Goal: Book appointment/travel/reservation

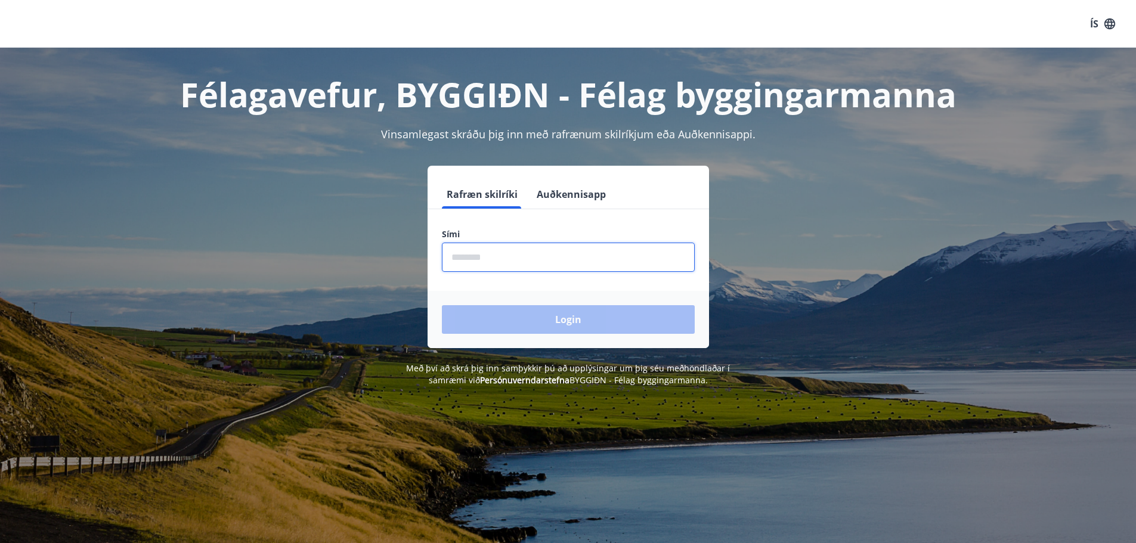
click at [502, 257] on input "phone" at bounding box center [568, 257] width 253 height 29
type input "********"
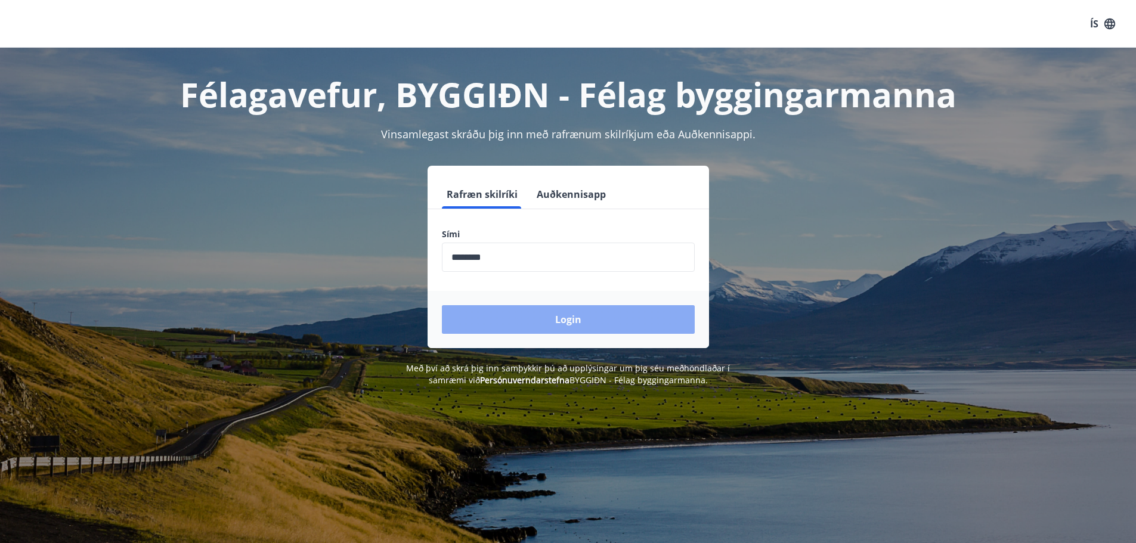
click at [561, 321] on button "Login" at bounding box center [568, 319] width 253 height 29
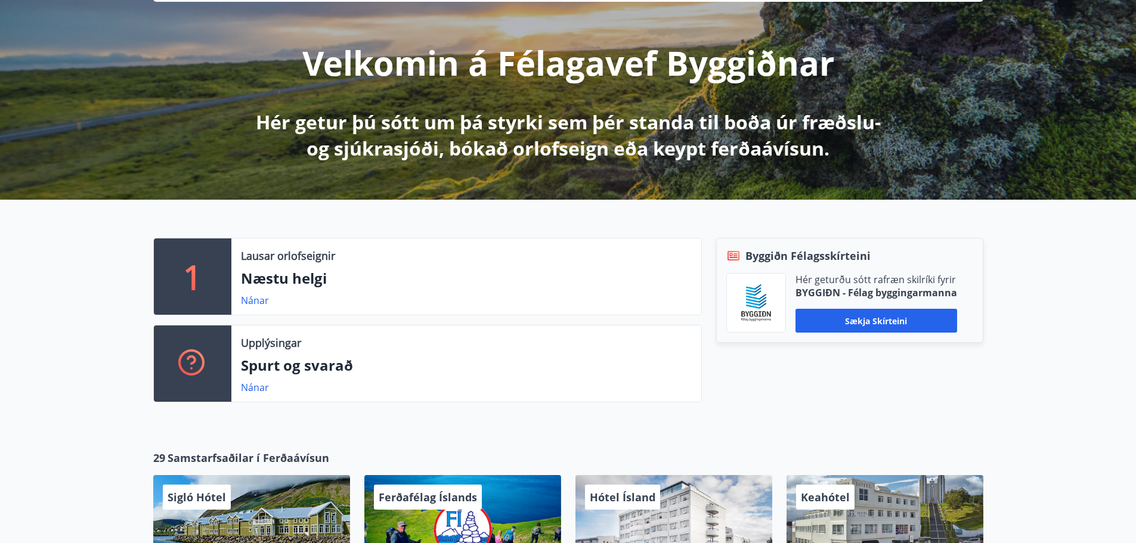
scroll to position [179, 0]
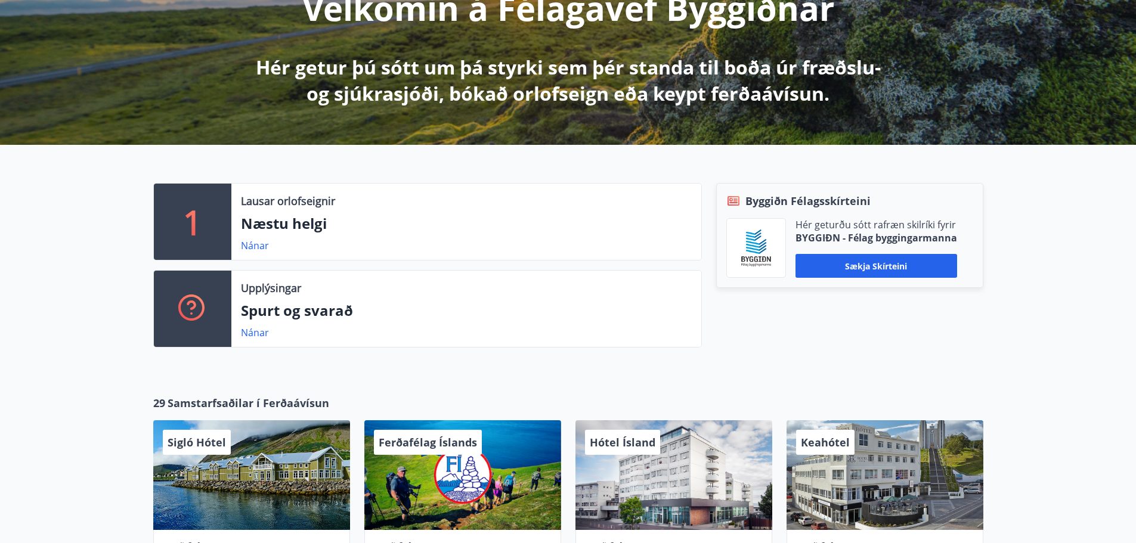
click at [276, 219] on p "Næstu helgi" at bounding box center [466, 224] width 451 height 20
click at [279, 207] on p "Lausar orlofseignir" at bounding box center [288, 201] width 94 height 16
click at [206, 209] on div "1" at bounding box center [193, 222] width 78 height 76
click at [264, 245] on link "Nánar" at bounding box center [255, 245] width 28 height 13
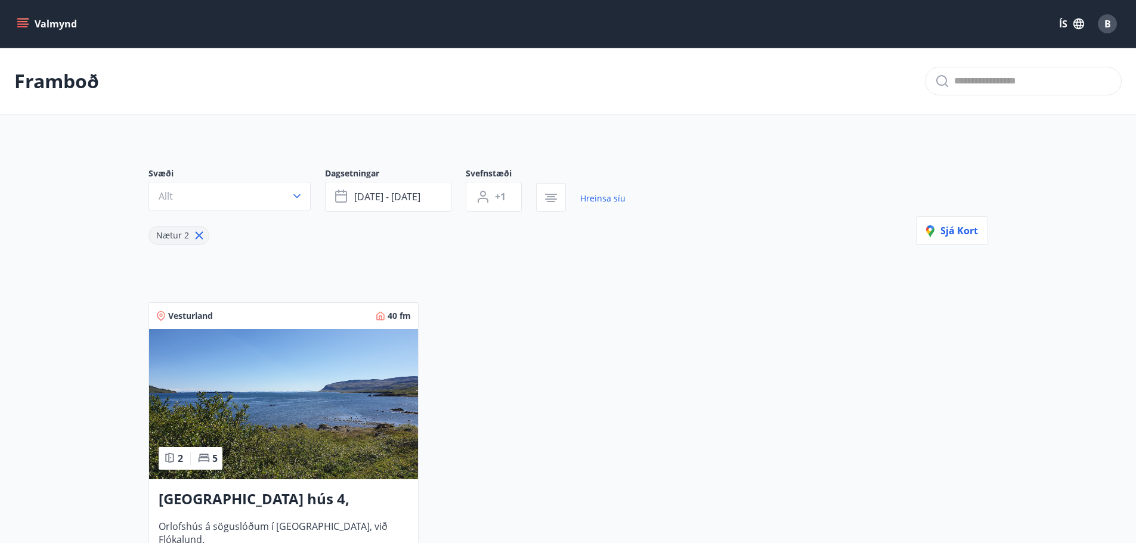
click at [19, 19] on icon "menu" at bounding box center [23, 18] width 13 height 1
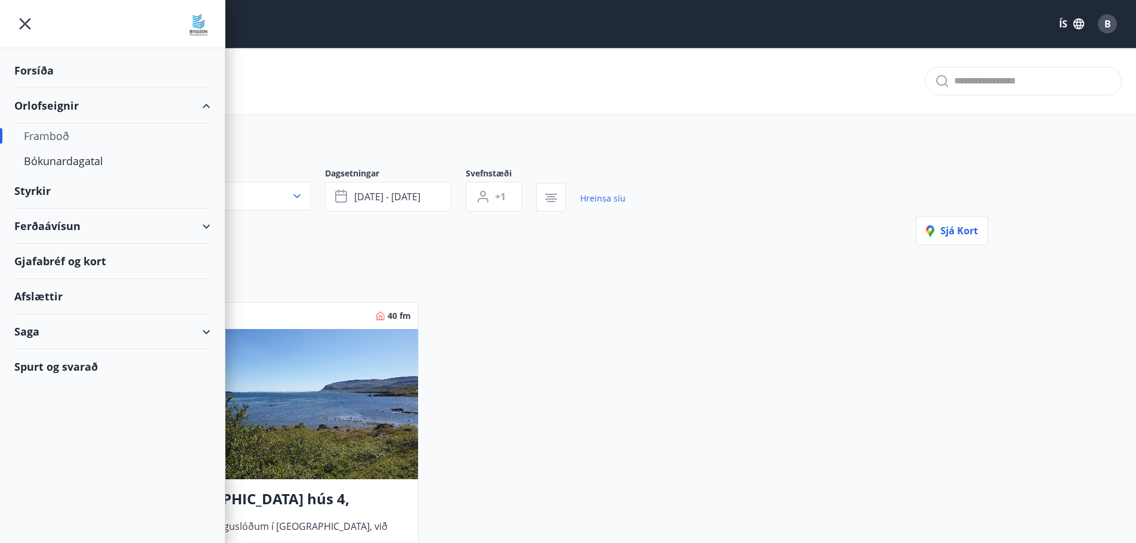
click at [58, 109] on div "Orlofseignir" at bounding box center [112, 105] width 196 height 35
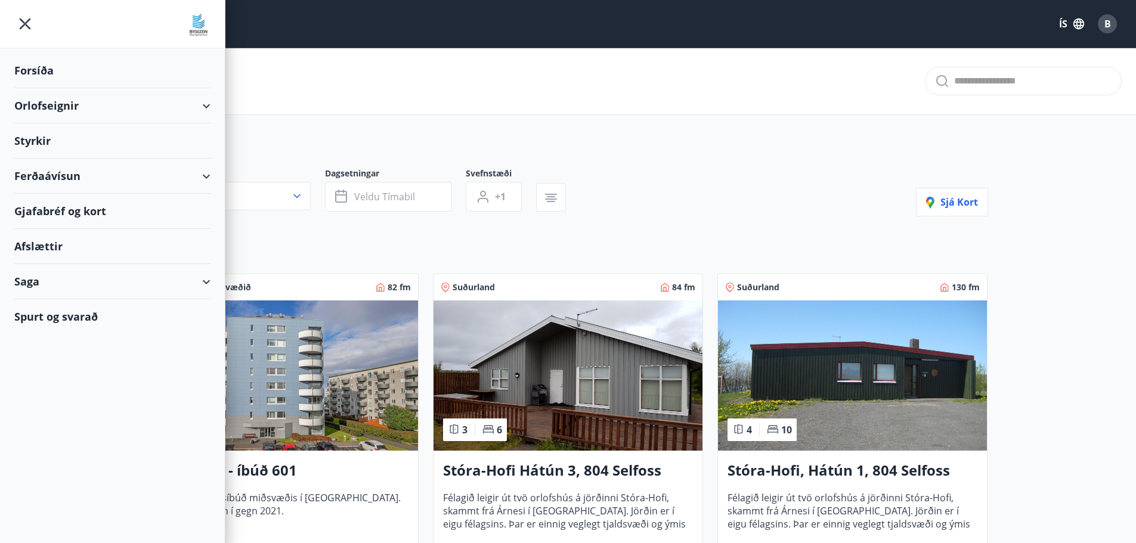
type input "*"
click at [58, 103] on div "Orlofseignir" at bounding box center [112, 105] width 196 height 35
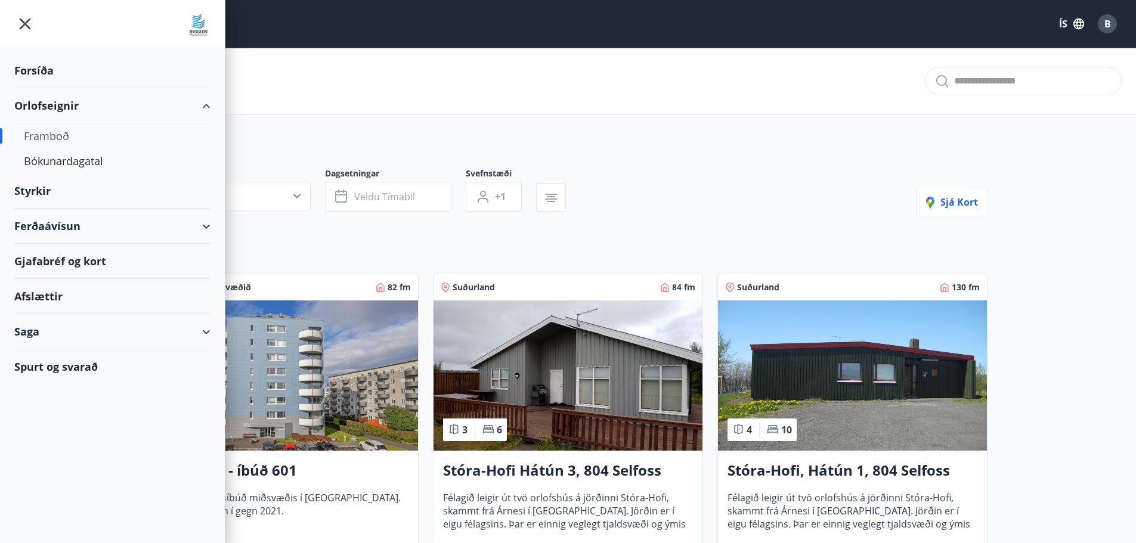
click at [50, 135] on div "Framboð" at bounding box center [112, 135] width 177 height 25
click at [72, 162] on div "Bókunardagatal" at bounding box center [112, 160] width 177 height 25
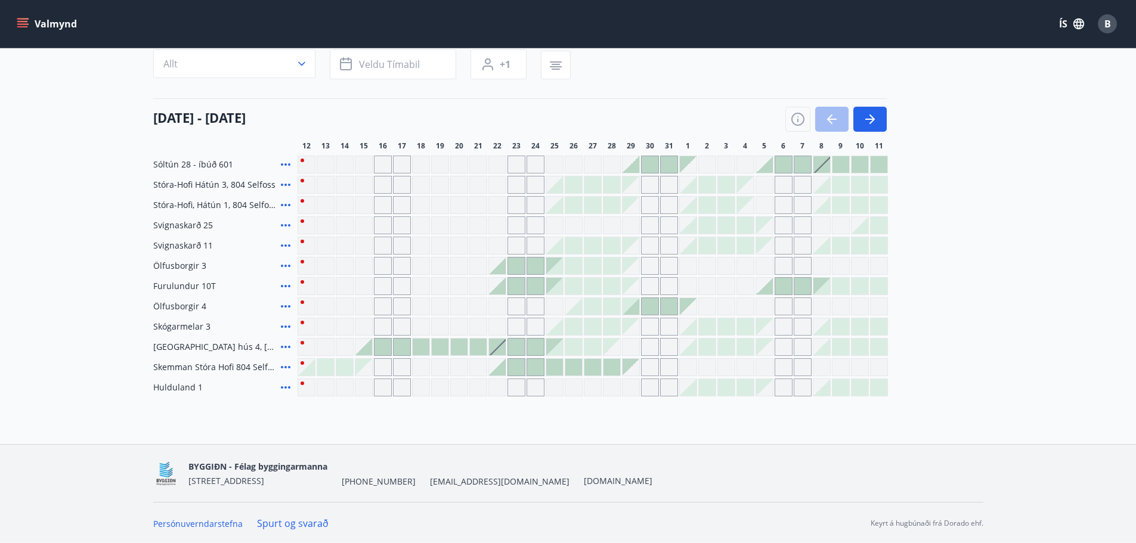
scroll to position [105, 0]
click at [496, 163] on div "Gráir dagar eru ekki bókanlegir" at bounding box center [497, 163] width 18 height 18
click at [519, 165] on div "Gráir dagar eru ekki bókanlegir" at bounding box center [517, 163] width 18 height 18
click at [536, 162] on div "Gráir dagar eru ekki bókanlegir" at bounding box center [536, 163] width 18 height 18
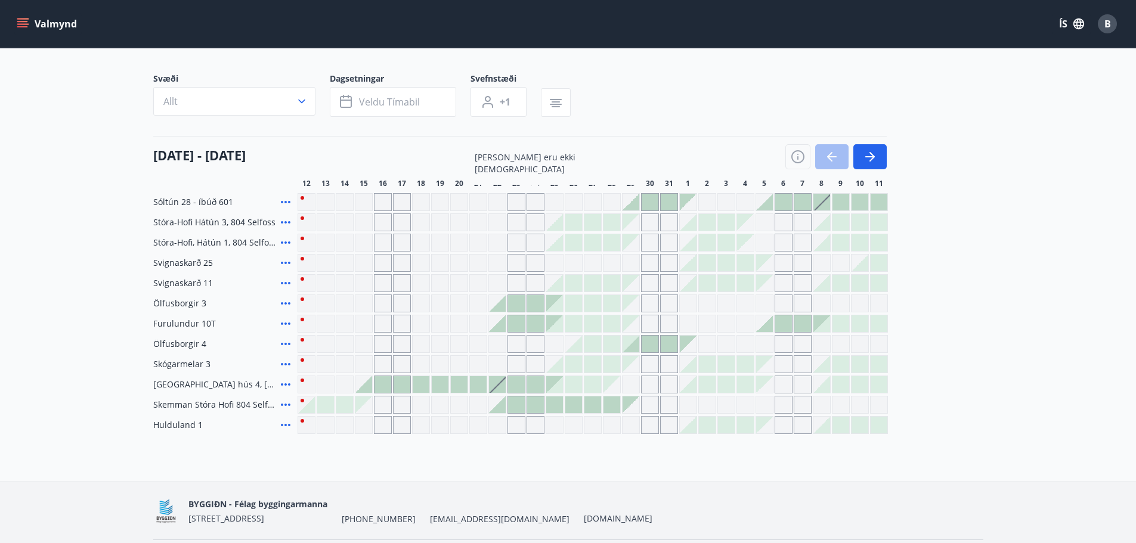
scroll to position [45, 0]
